Goal: Task Accomplishment & Management: Manage account settings

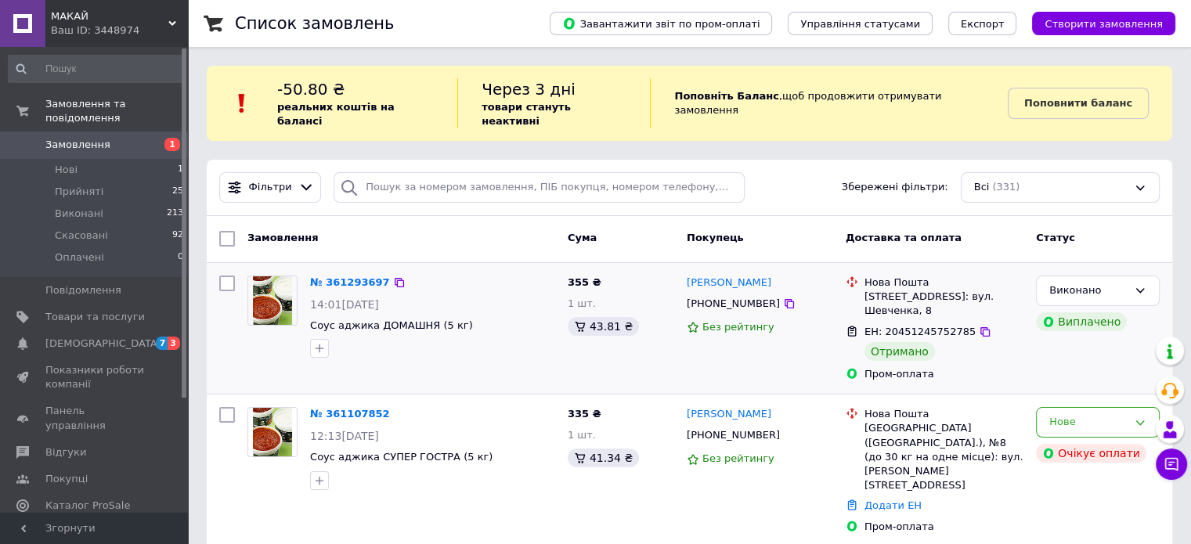
scroll to position [78, 0]
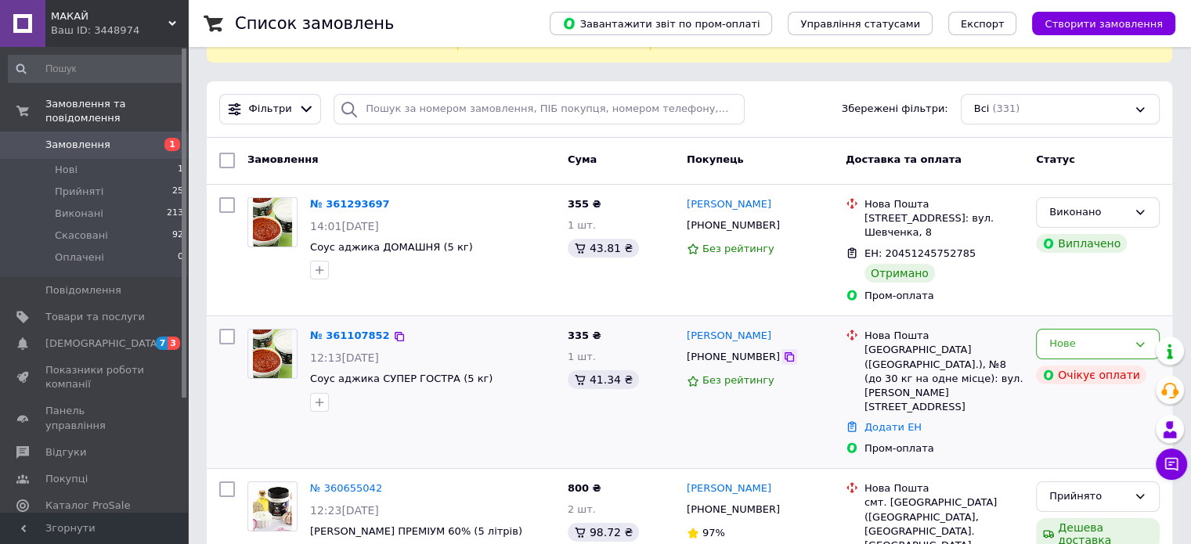
click at [783, 351] on icon at bounding box center [789, 357] width 13 height 13
click at [1147, 329] on div "Нове" at bounding box center [1098, 344] width 124 height 31
click at [1081, 420] on li "Скасовано" at bounding box center [1098, 434] width 122 height 29
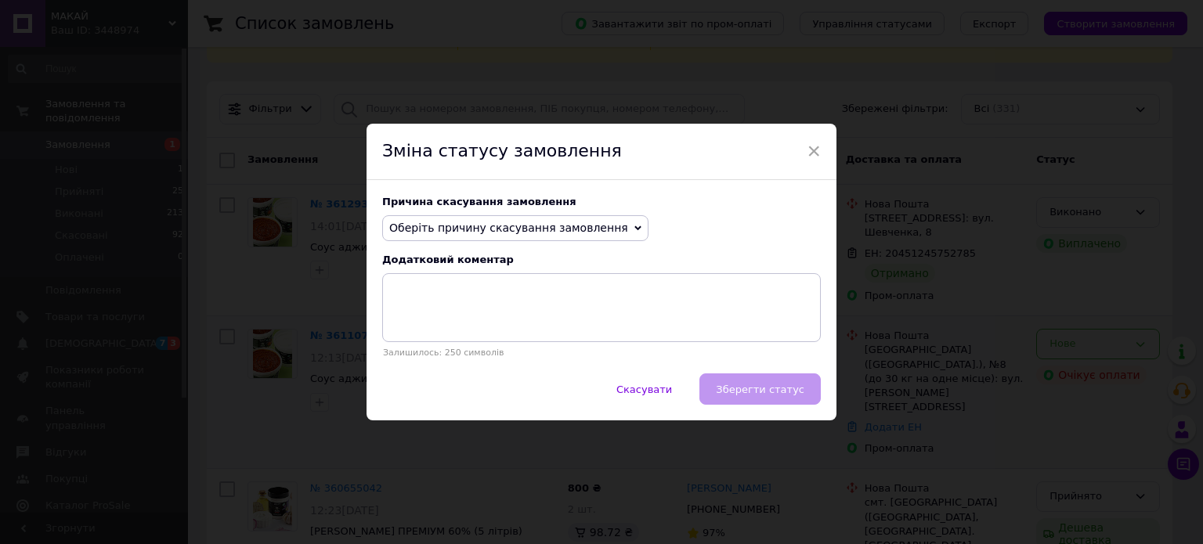
click at [584, 224] on span "Оберіть причину скасування замовлення" at bounding box center [508, 228] width 239 height 13
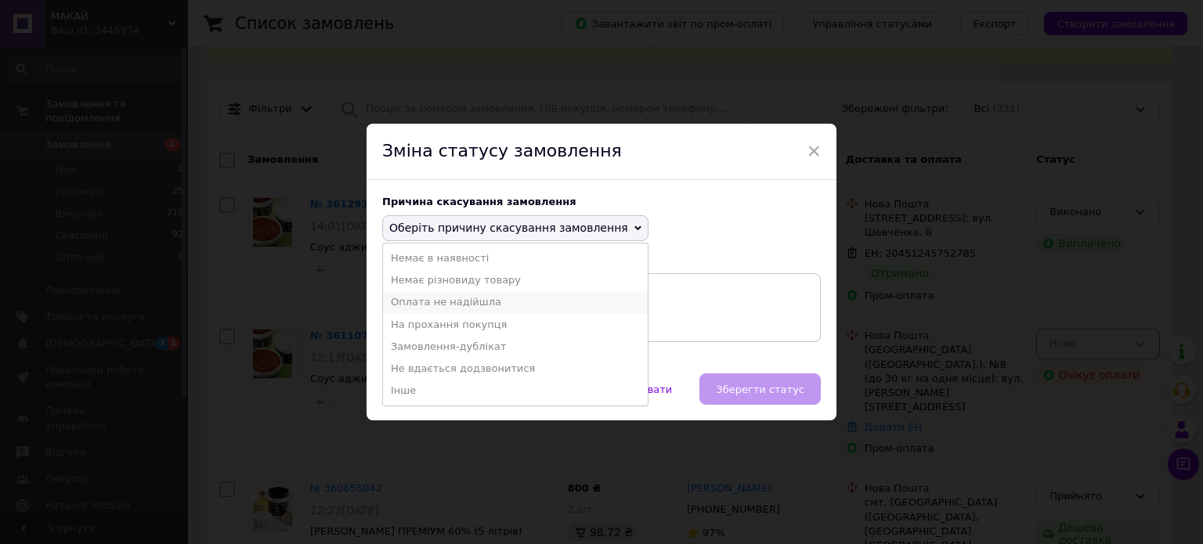
click at [455, 303] on li "Оплата не надійшла" at bounding box center [515, 302] width 265 height 22
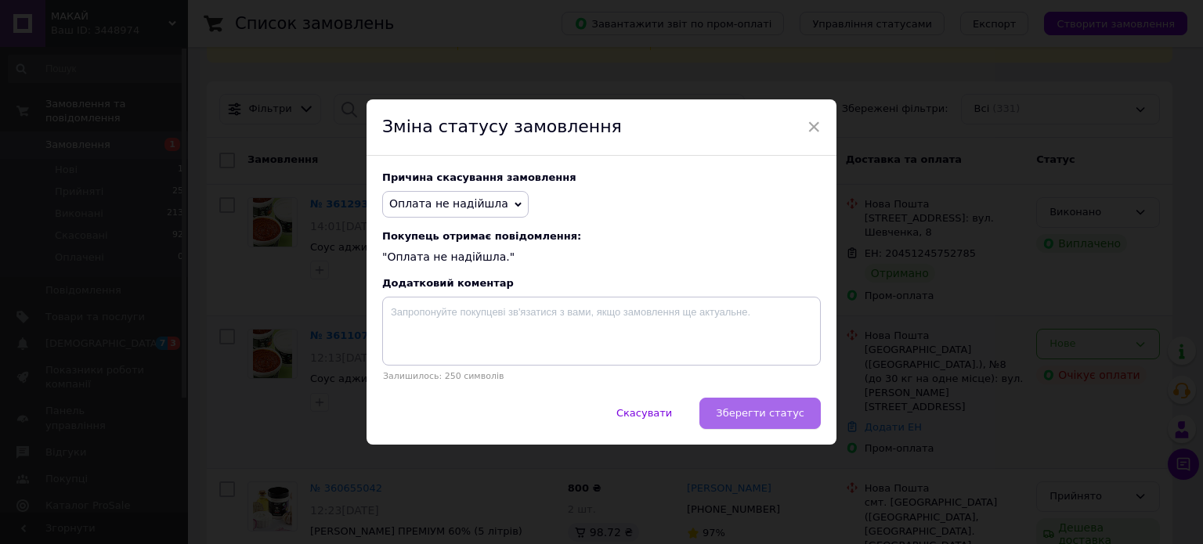
click at [777, 414] on span "Зберегти статус" at bounding box center [760, 413] width 89 height 12
